Goal: Task Accomplishment & Management: Use online tool/utility

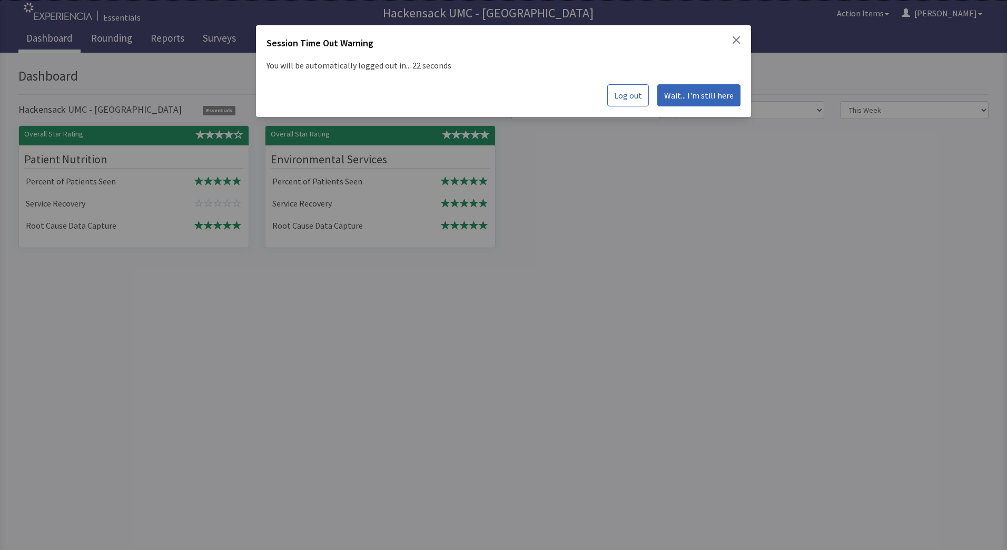
click at [691, 100] on span "Wait... I'm still here" at bounding box center [698, 95] width 69 height 13
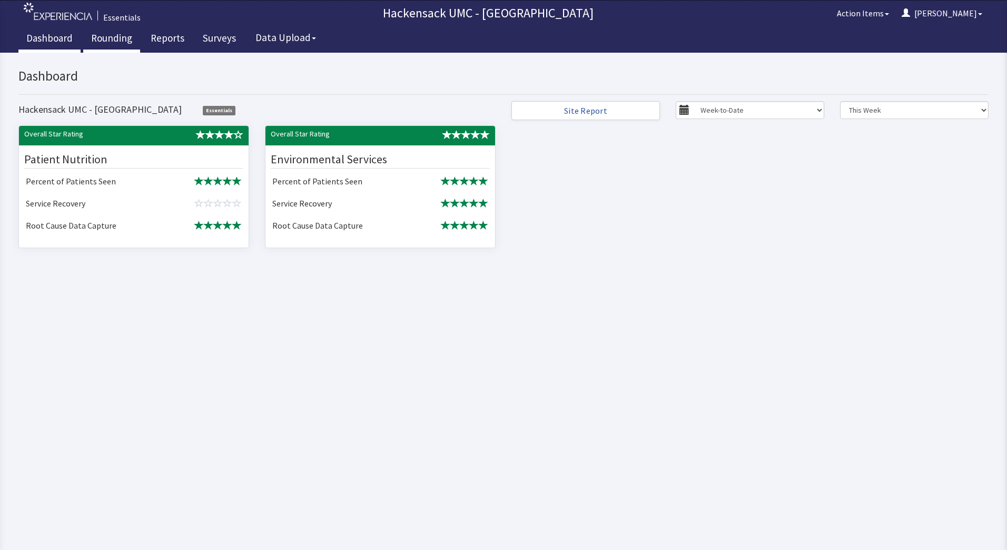
click at [110, 41] on link "Rounding" at bounding box center [111, 39] width 57 height 26
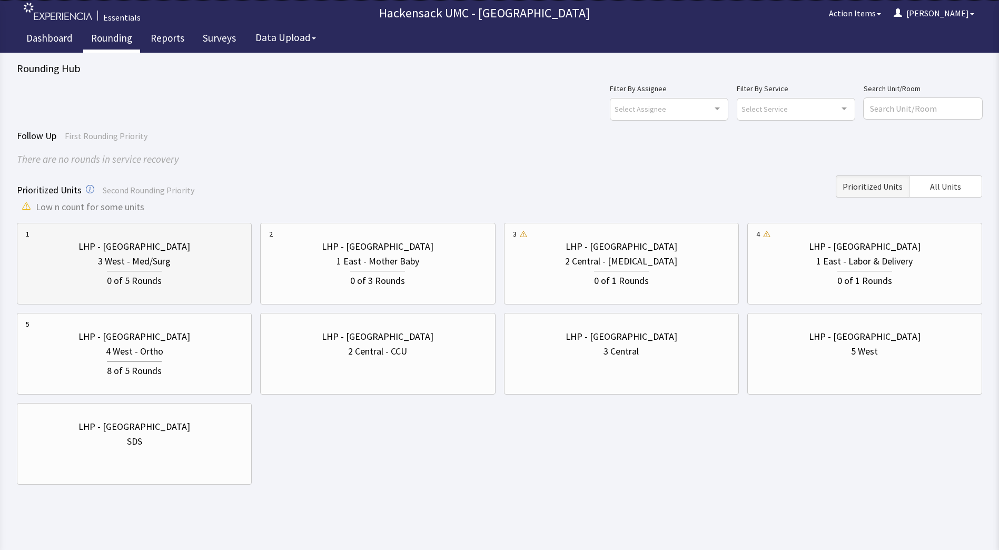
click at [196, 266] on div "3 West - Med/Surg" at bounding box center [134, 261] width 217 height 15
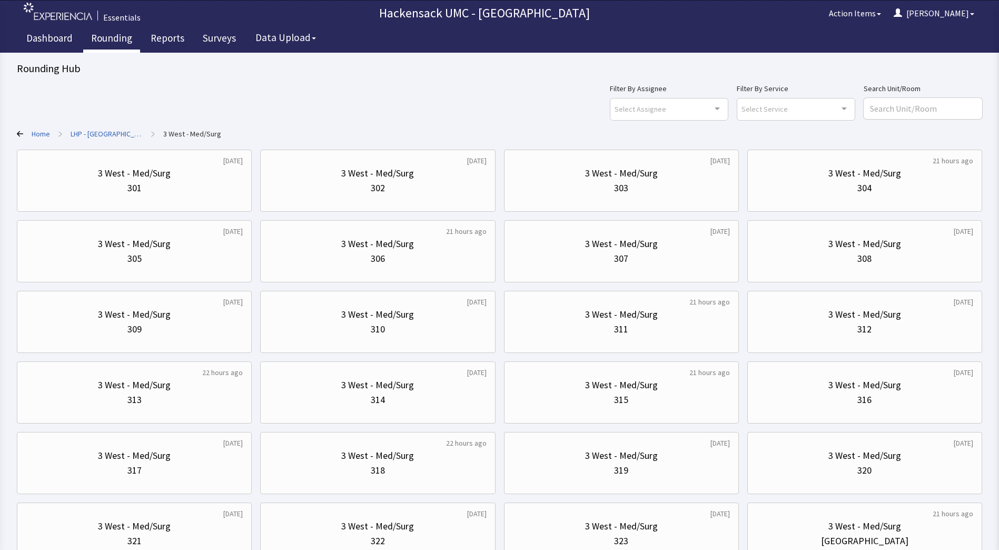
scroll to position [84, 0]
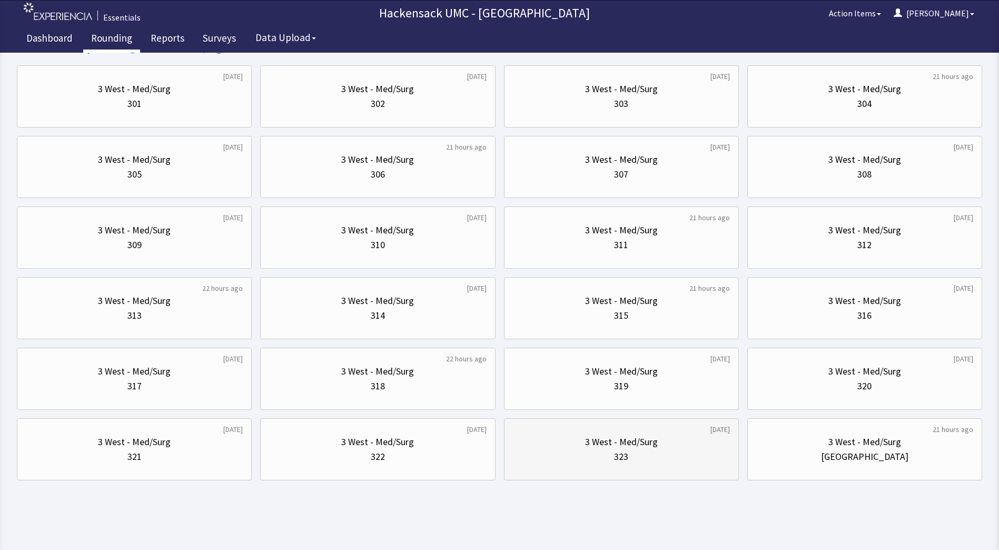
click at [598, 447] on div "3 West - Med/Surg" at bounding box center [621, 441] width 73 height 15
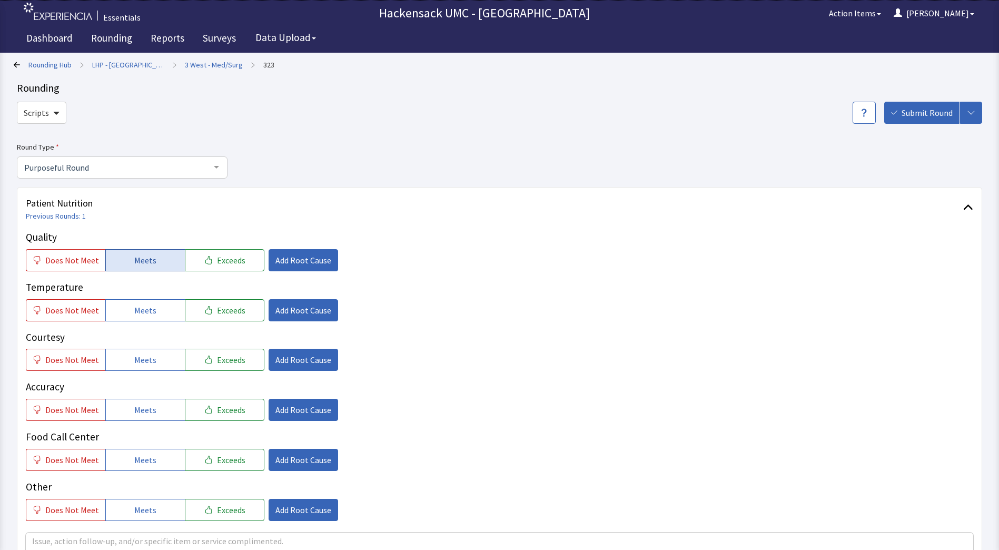
click at [145, 259] on span "Meets" at bounding box center [145, 260] width 22 height 13
click at [144, 313] on span "Meets" at bounding box center [145, 310] width 22 height 13
click at [143, 352] on button "Meets" at bounding box center [145, 360] width 80 height 22
click at [138, 408] on span "Meets" at bounding box center [145, 409] width 22 height 13
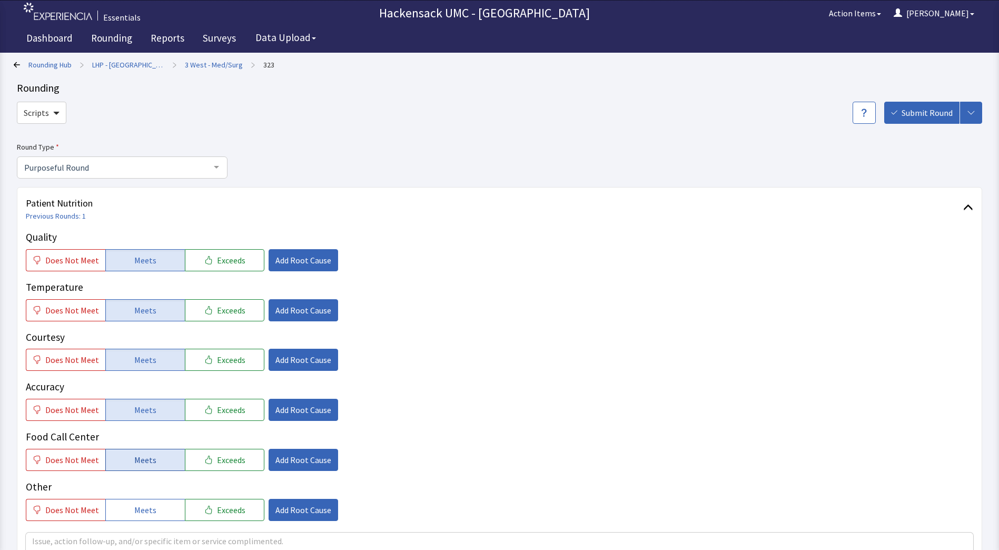
click at [138, 451] on button "Meets" at bounding box center [145, 460] width 80 height 22
click at [138, 493] on p "Other" at bounding box center [499, 486] width 947 height 15
click at [138, 507] on span "Meets" at bounding box center [145, 509] width 22 height 13
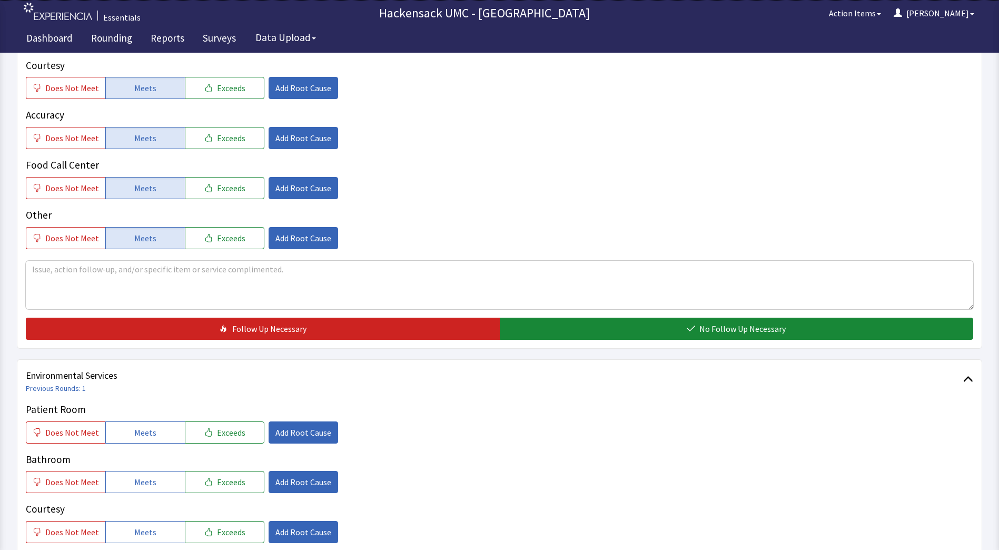
scroll to position [308, 0]
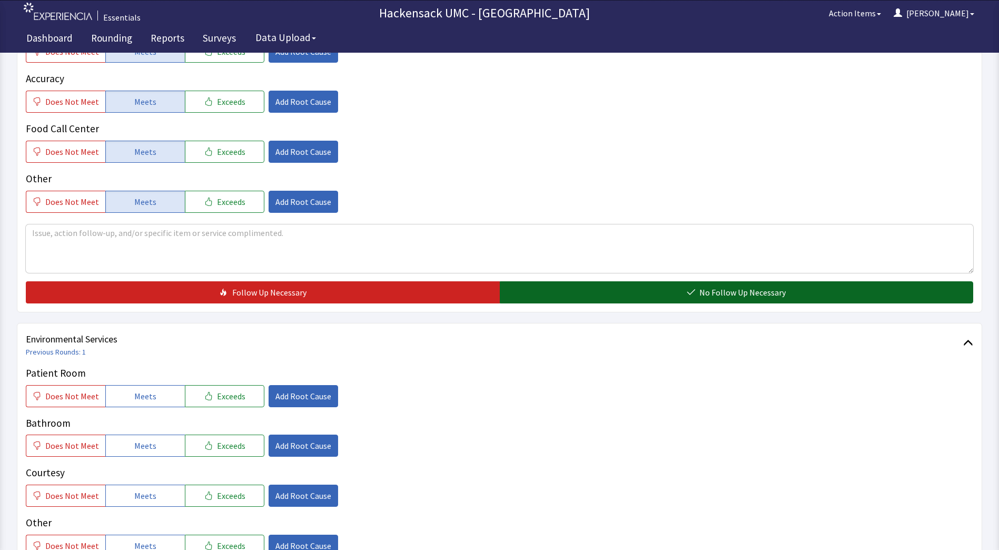
click at [599, 292] on button "No Follow Up Necessary" at bounding box center [737, 292] width 474 height 22
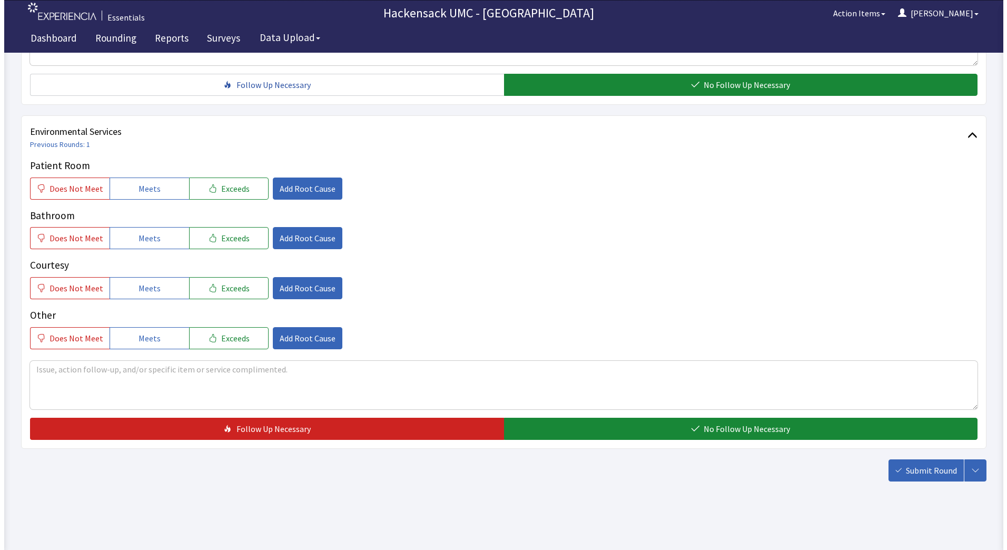
scroll to position [517, 0]
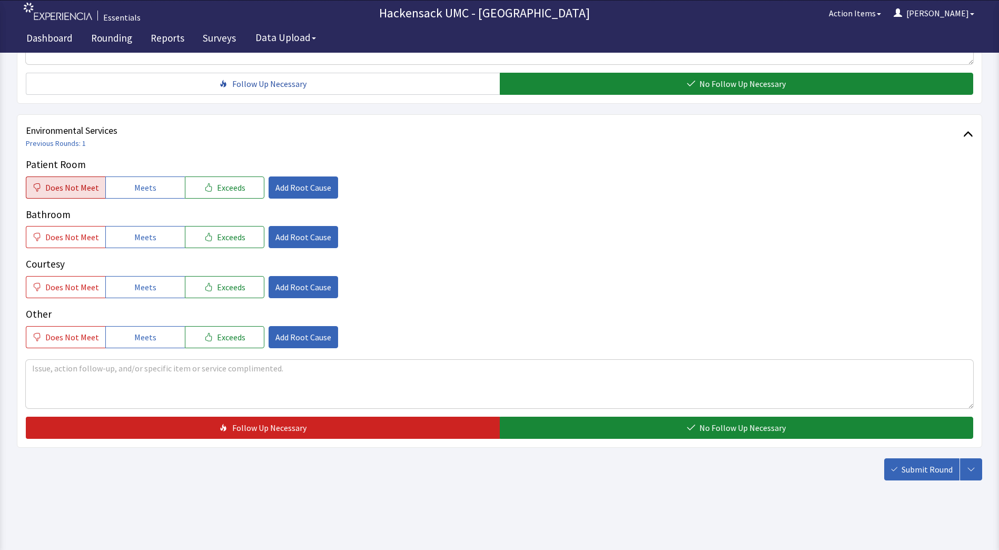
click at [73, 188] on span "Does Not Meet" at bounding box center [72, 187] width 54 height 13
click at [295, 191] on span "Add Root Cause" at bounding box center [303, 187] width 56 height 13
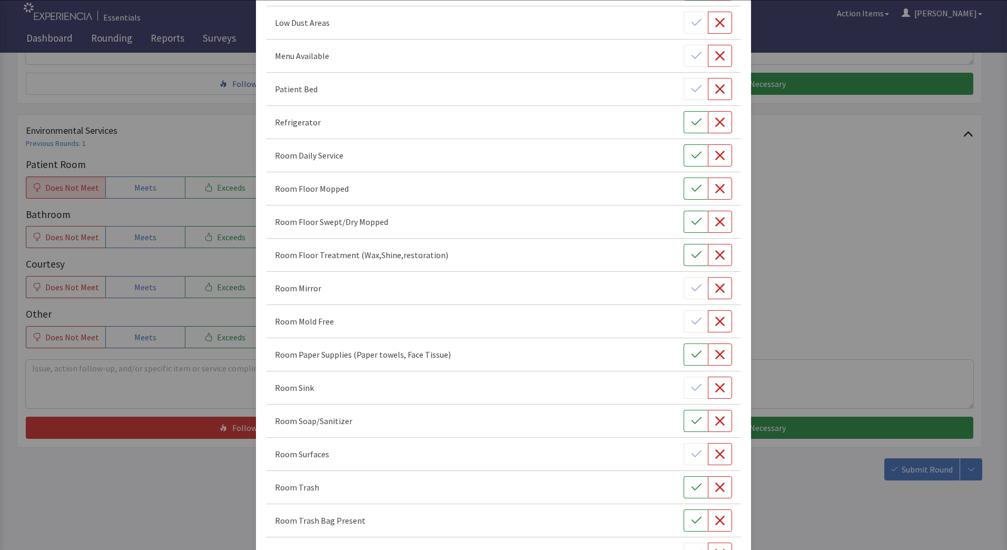
scroll to position [345, 0]
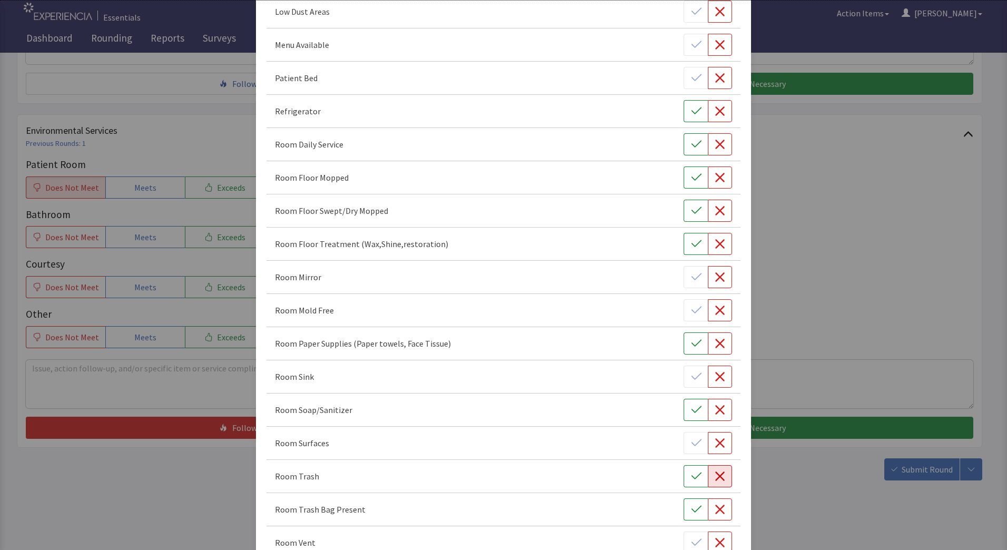
click at [715, 474] on icon "button" at bounding box center [719, 475] width 9 height 9
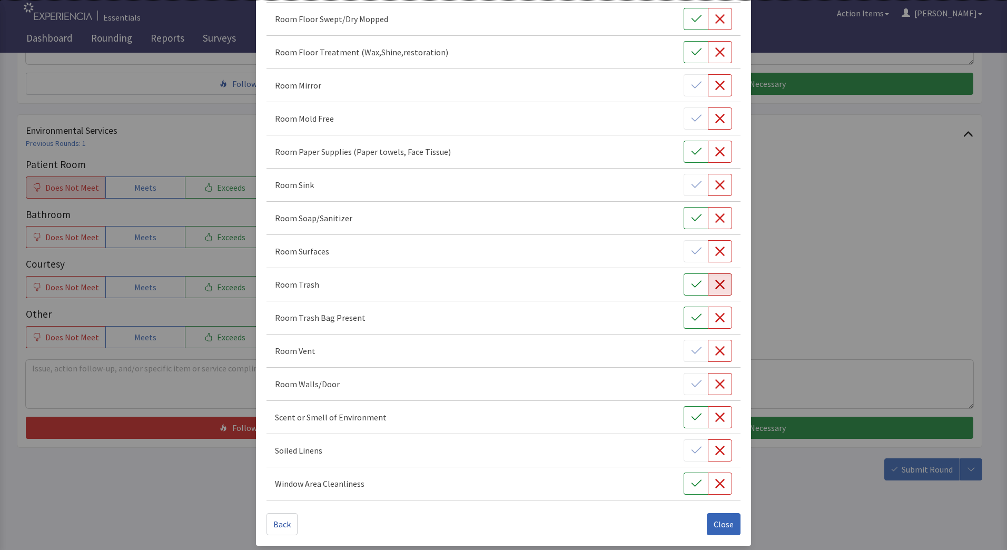
scroll to position [539, 0]
click at [717, 444] on icon "button" at bounding box center [719, 447] width 9 height 9
click at [713, 518] on span "Close" at bounding box center [723, 521] width 20 height 13
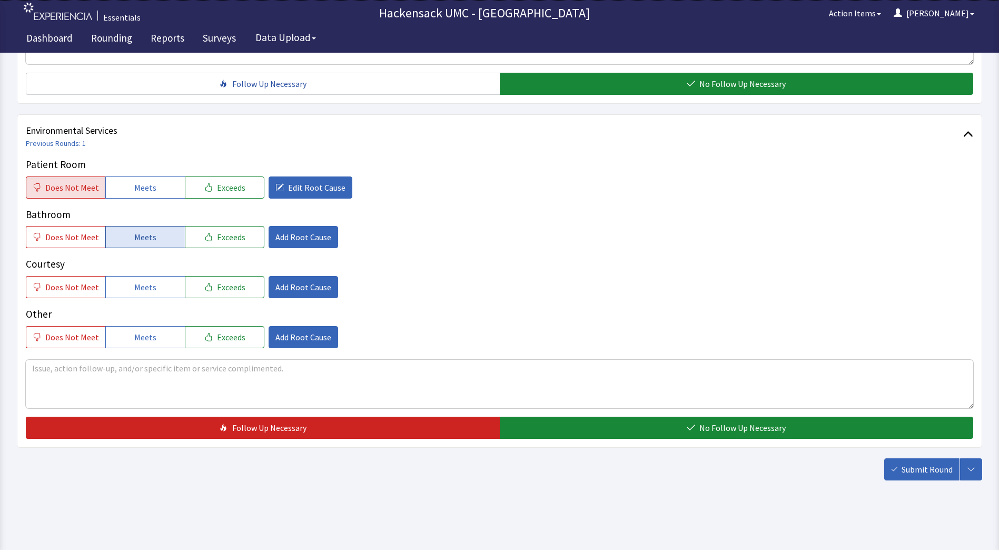
click at [145, 245] on button "Meets" at bounding box center [145, 237] width 80 height 22
click at [72, 241] on span "Does Not Meet" at bounding box center [72, 237] width 54 height 13
click at [297, 235] on span "Add Root Cause" at bounding box center [303, 237] width 56 height 13
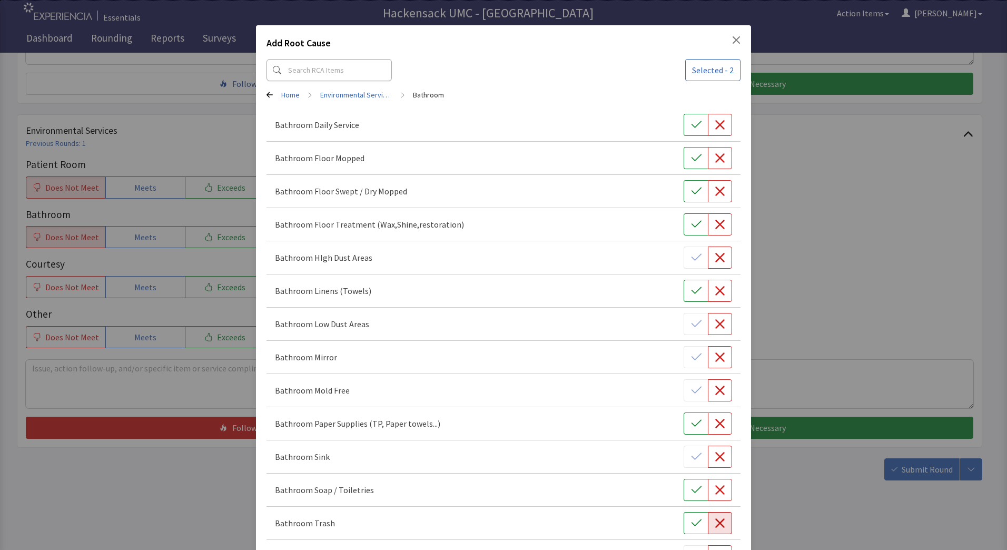
click at [714, 523] on icon "button" at bounding box center [719, 523] width 11 height 11
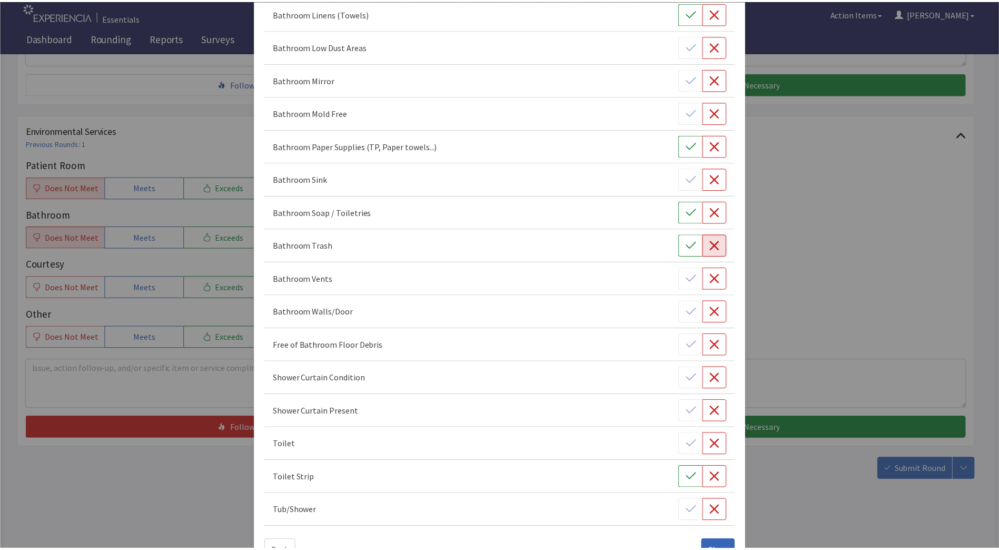
scroll to position [309, 0]
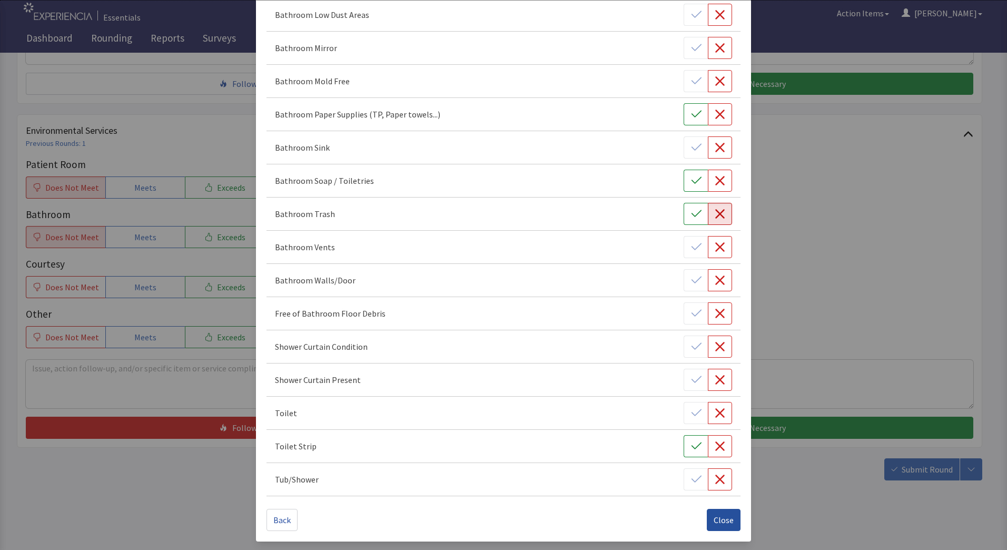
click at [719, 520] on span "Close" at bounding box center [723, 519] width 20 height 13
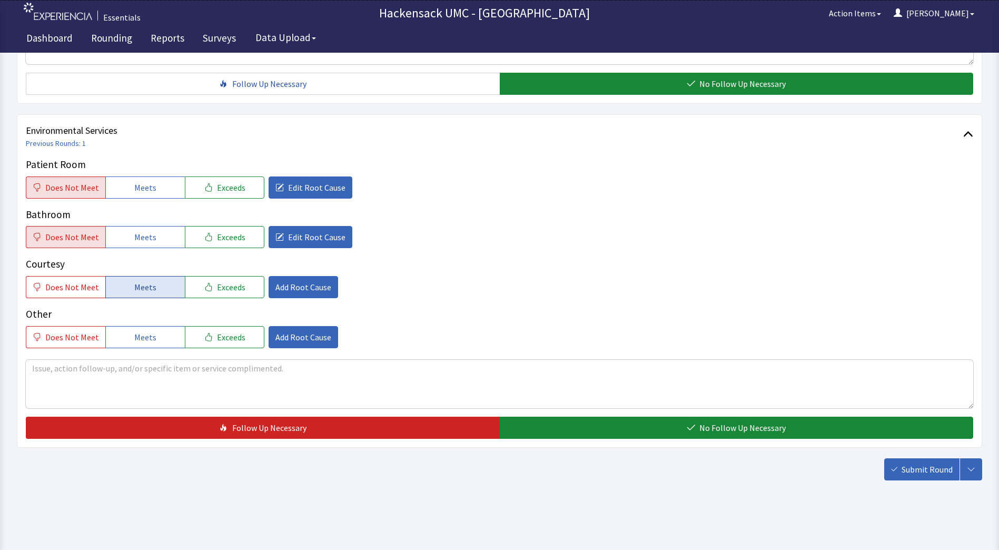
click at [144, 289] on span "Meets" at bounding box center [145, 287] width 22 height 13
click at [134, 343] on span "Meets" at bounding box center [145, 337] width 22 height 13
click at [65, 376] on textarea at bounding box center [499, 384] width 947 height 48
type textarea "P"
click at [531, 366] on textarea "Spoke with patient and daughter and law. Trash and soiled linen not picked up i…" at bounding box center [499, 384] width 947 height 48
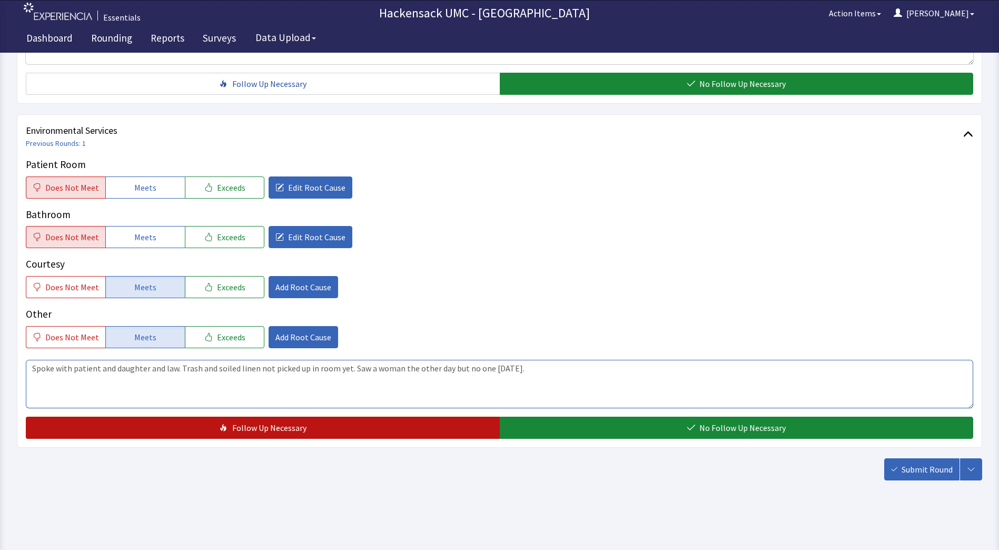
type textarea "Spoke with patient and daughter and law. Trash and soiled linen not picked up i…"
click at [345, 420] on button "Follow Up Necessary" at bounding box center [263, 427] width 474 height 22
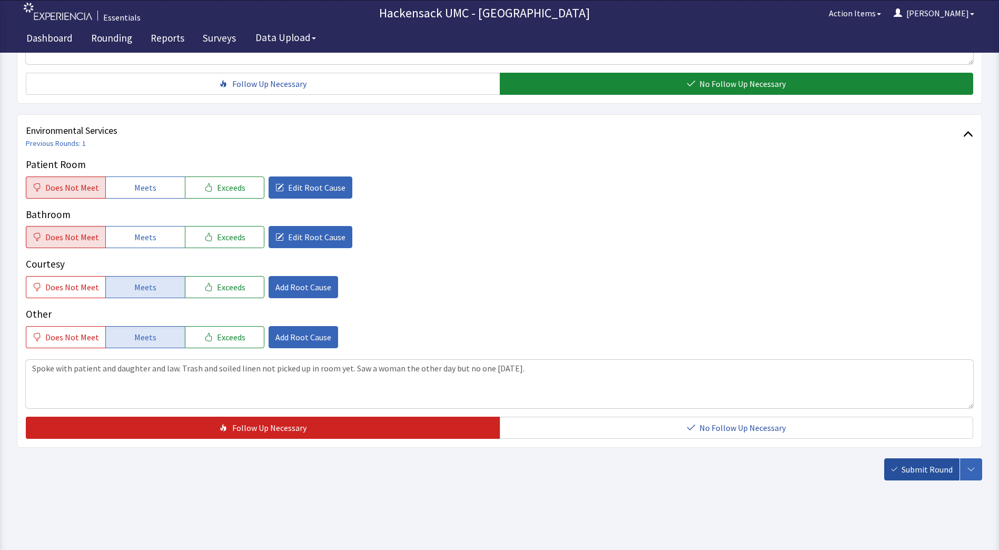
click at [914, 470] on span "Submit Round" at bounding box center [926, 469] width 51 height 13
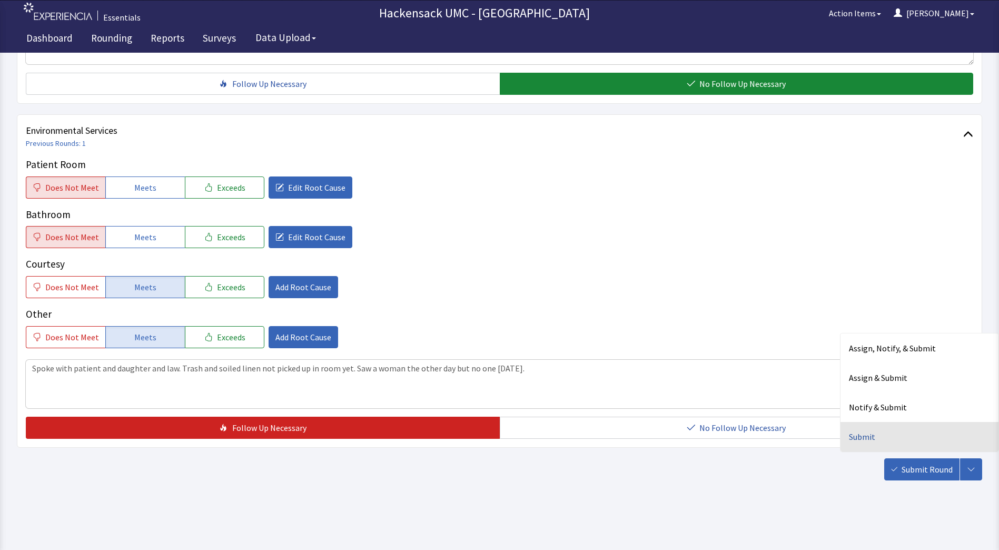
click at [878, 440] on div "Submit" at bounding box center [919, 436] width 158 height 29
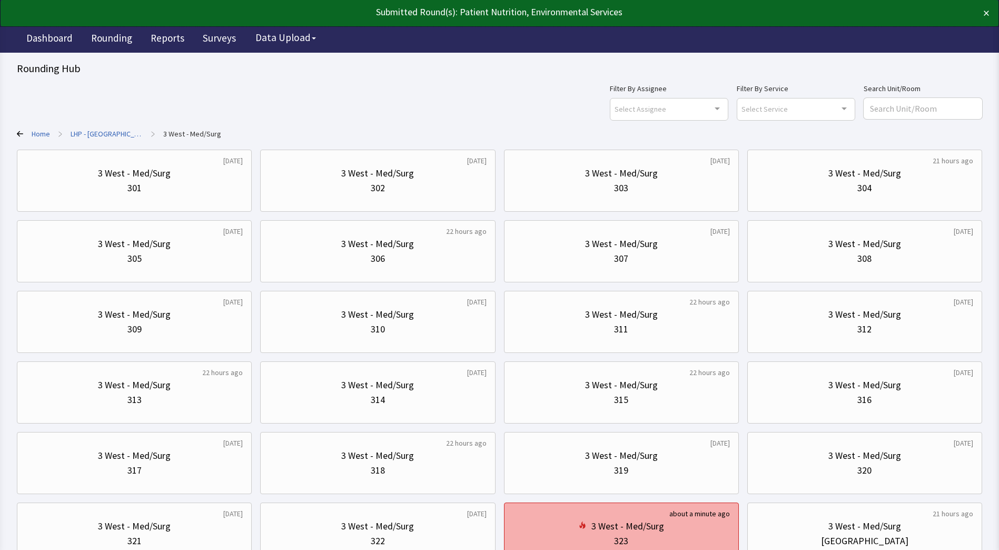
click at [657, 528] on div "3 West - Med/Surg" at bounding box center [627, 526] width 73 height 15
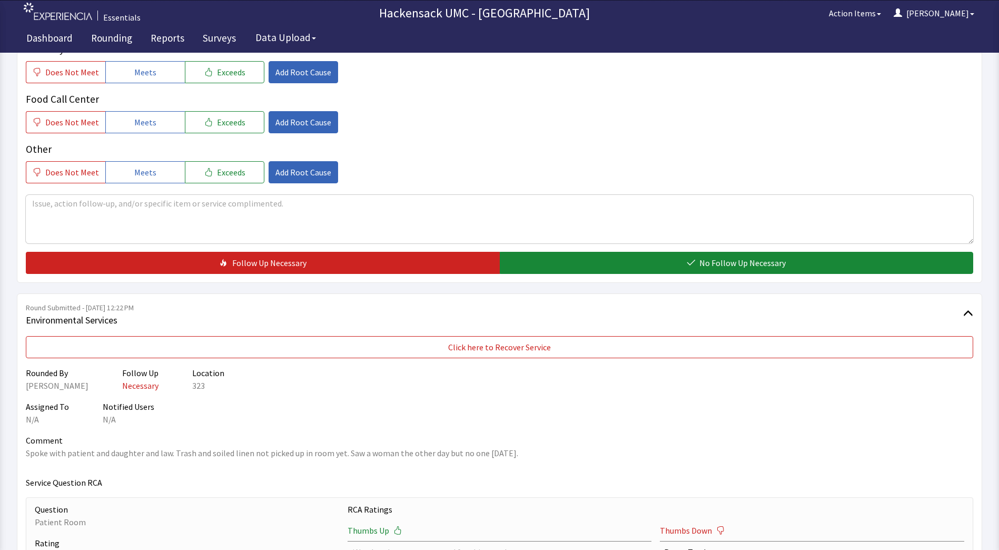
scroll to position [357, 0]
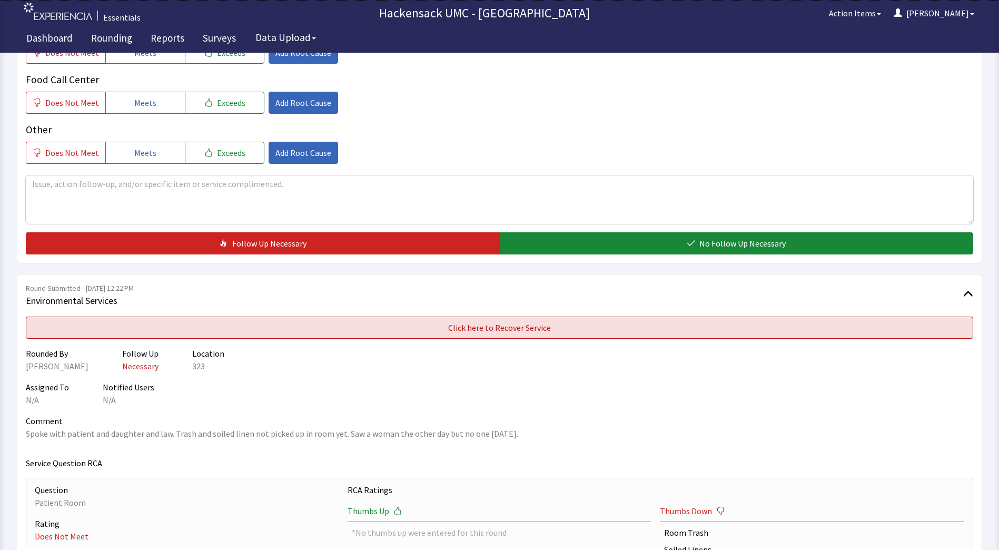
click at [680, 324] on button "Click here to Recover Service" at bounding box center [499, 327] width 947 height 22
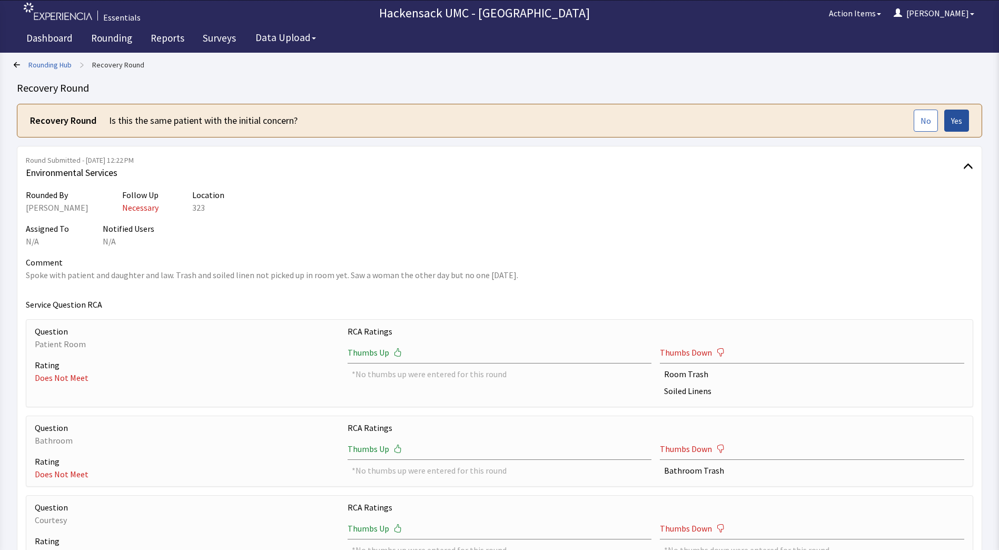
click at [960, 118] on span "Yes" at bounding box center [956, 120] width 11 height 13
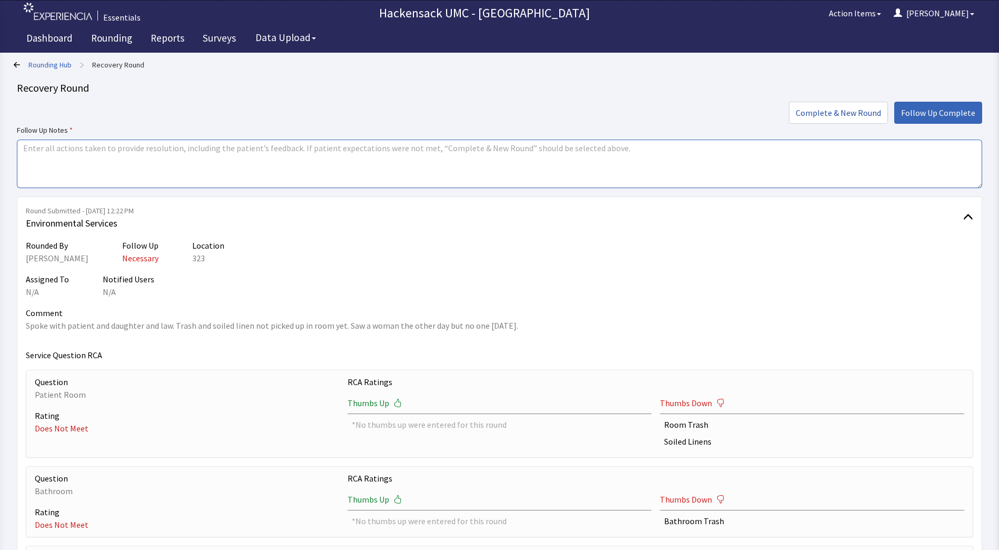
click at [235, 166] on textarea at bounding box center [499, 164] width 965 height 48
type textarea "Sent Larry to pull the trash and soiled linen and clean the room."
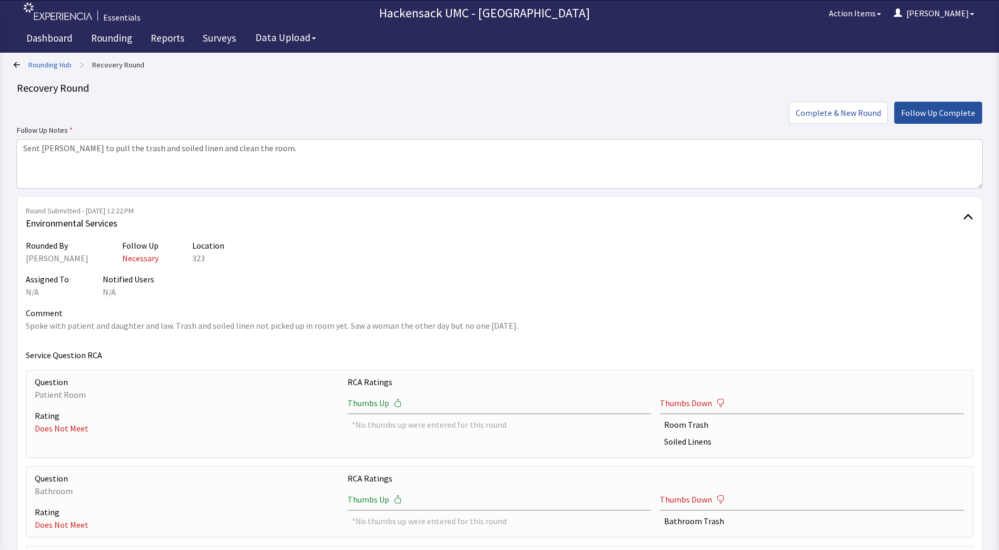
click at [927, 118] on span "Follow Up Complete" at bounding box center [938, 112] width 74 height 13
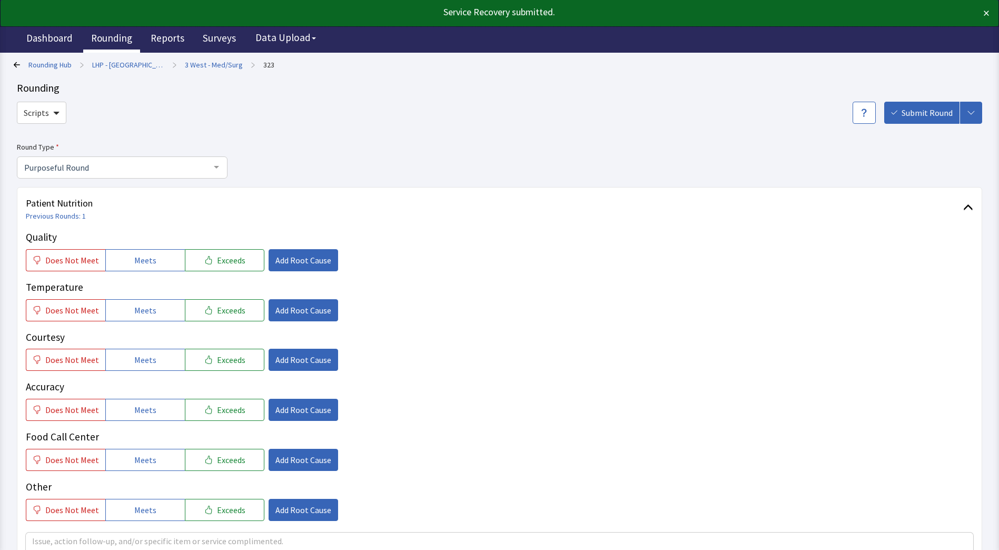
click at [118, 43] on link "Rounding" at bounding box center [111, 39] width 57 height 26
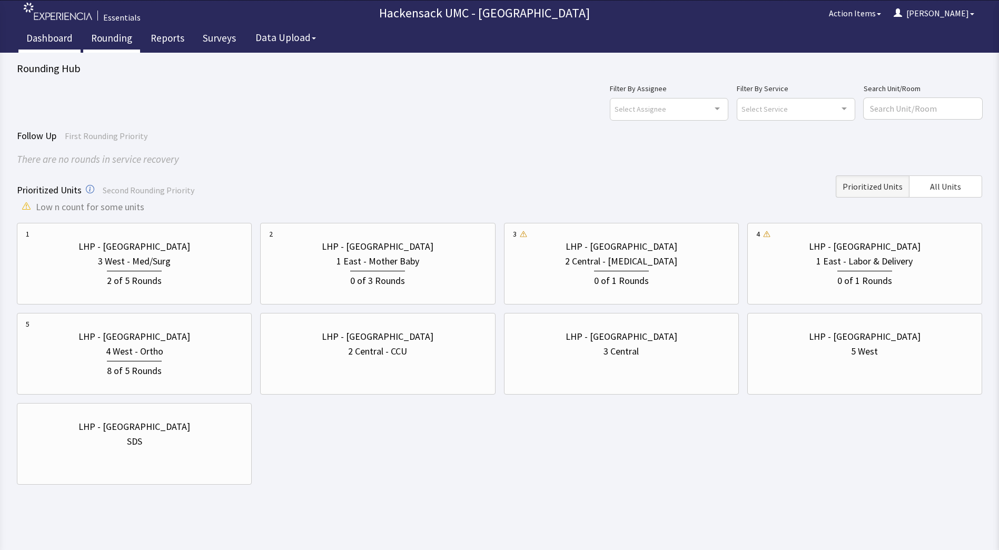
click at [41, 34] on link "Dashboard" at bounding box center [49, 39] width 62 height 26
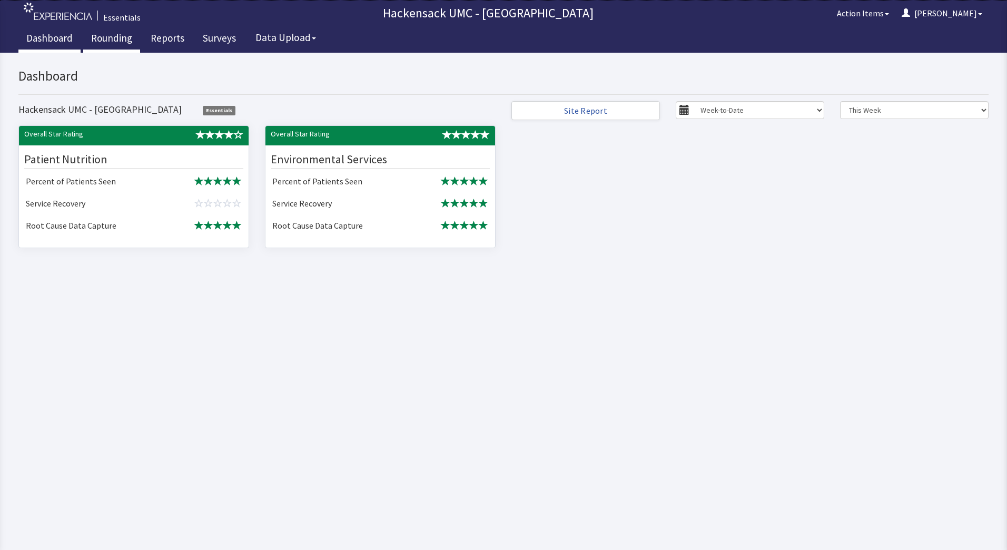
click at [116, 37] on link "Rounding" at bounding box center [111, 39] width 57 height 26
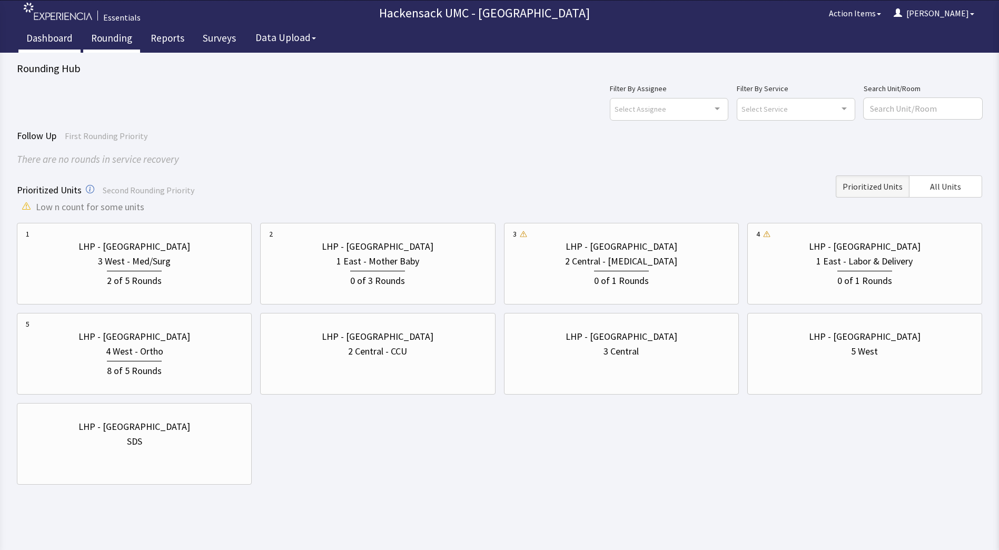
click at [55, 41] on link "Dashboard" at bounding box center [49, 39] width 62 height 26
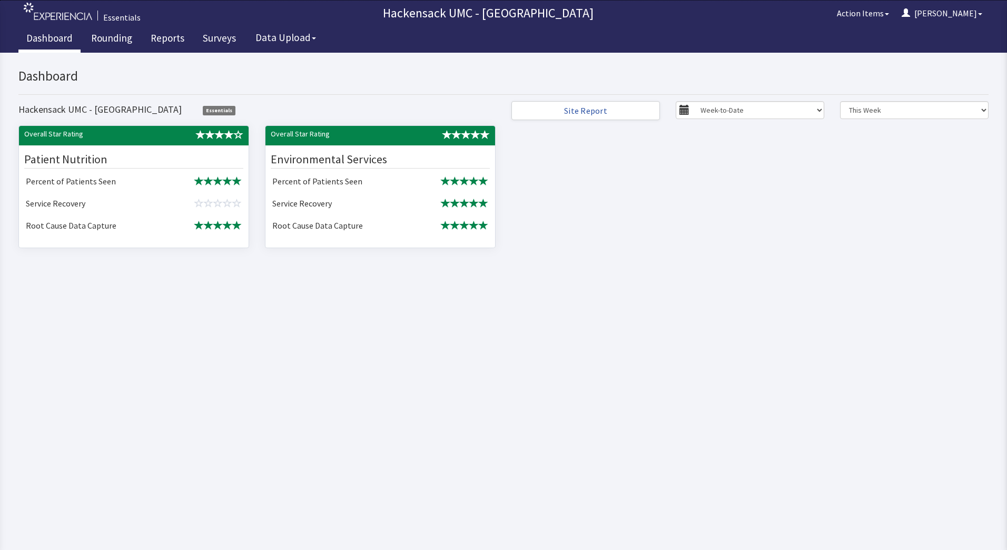
click at [61, 39] on link "Dashboard" at bounding box center [49, 39] width 62 height 26
